Goal: Navigation & Orientation: Find specific page/section

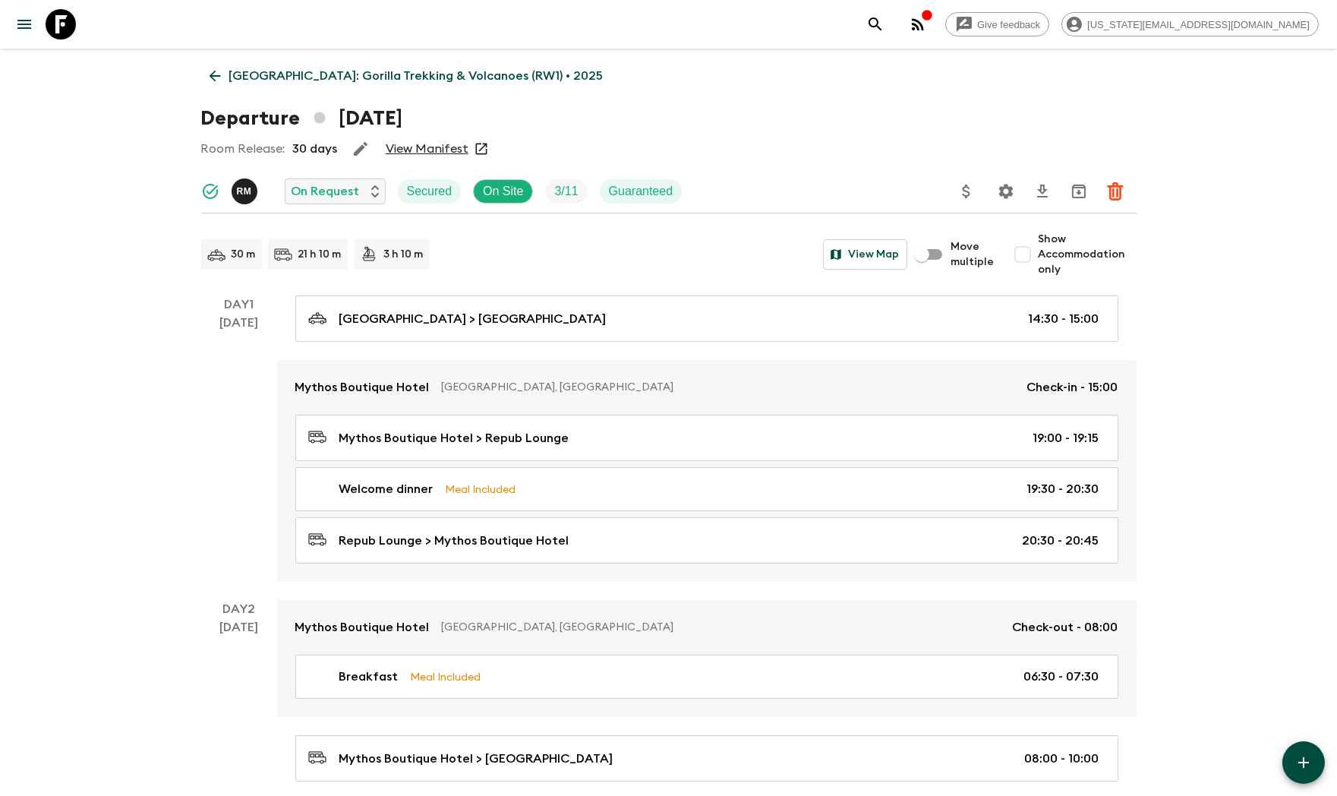
click at [71, 17] on icon at bounding box center [61, 24] width 30 height 30
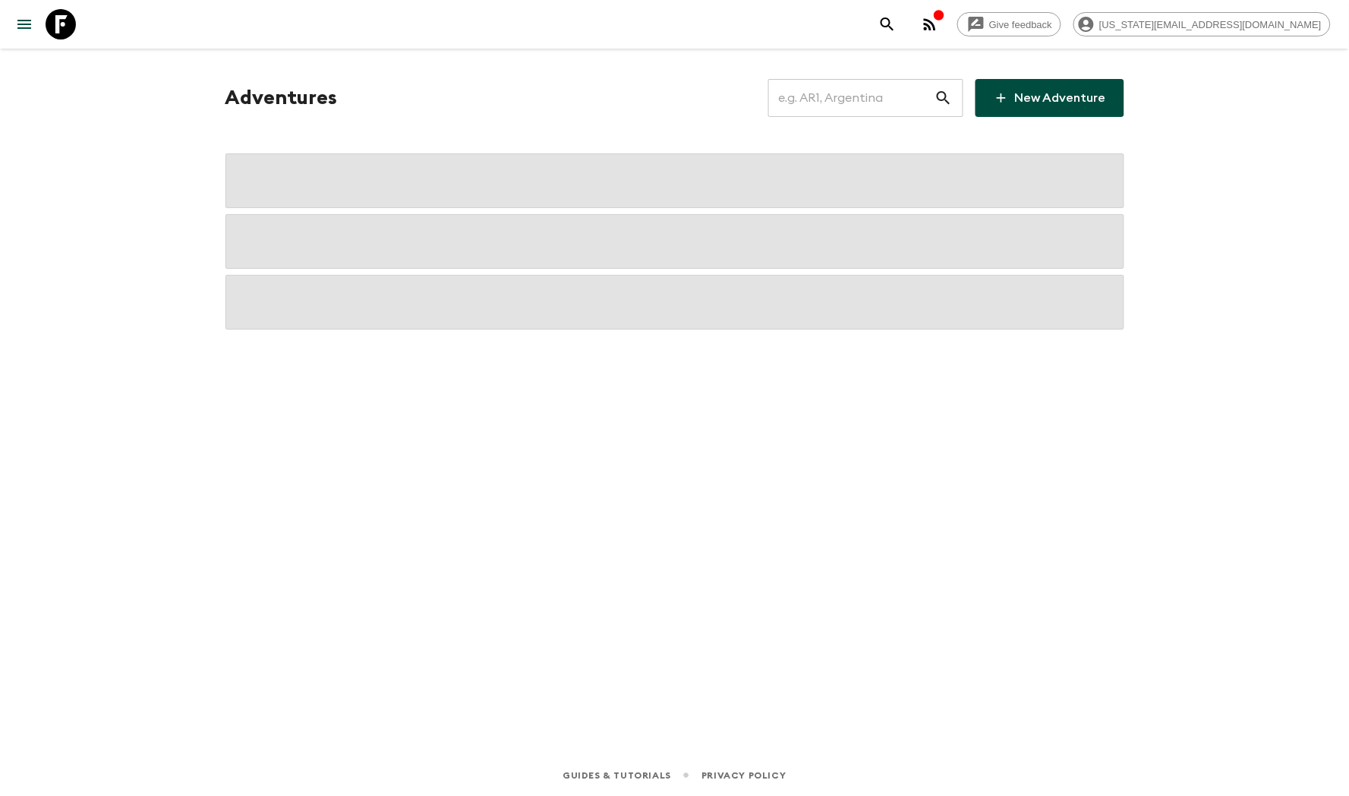
click at [73, 17] on icon at bounding box center [61, 24] width 30 height 30
click at [74, 18] on icon at bounding box center [61, 24] width 30 height 30
